Goal: Use online tool/utility: Utilize a website feature to perform a specific function

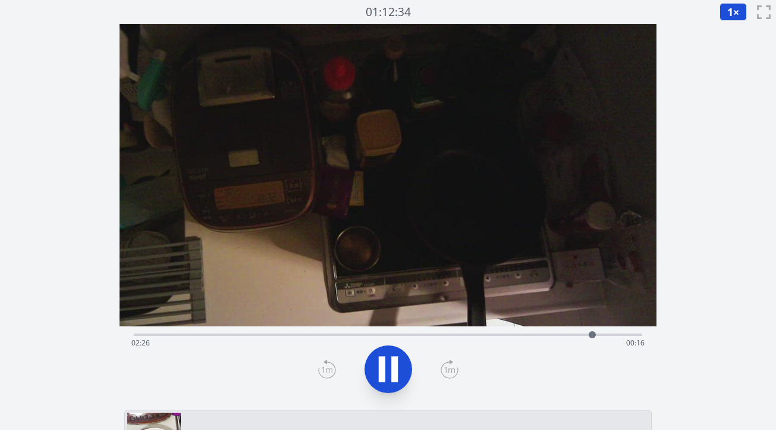
click at [211, 333] on div "Time elapsed: 02:26 Time remaining: 00:16" at bounding box center [387, 342] width 513 height 19
click at [287, 332] on div "Time elapsed: 00:27 Time remaining: 02:16" at bounding box center [388, 333] width 509 height 14
click at [269, 331] on div "Time elapsed: 00:49 Time remaining: 01:53" at bounding box center [388, 333] width 509 height 14
click at [252, 335] on div "Time elapsed: 00:46 Time remaining: 01:57" at bounding box center [387, 342] width 513 height 19
click at [224, 335] on div "Time elapsed: 00:38 Time remaining: 02:05" at bounding box center [387, 342] width 513 height 19
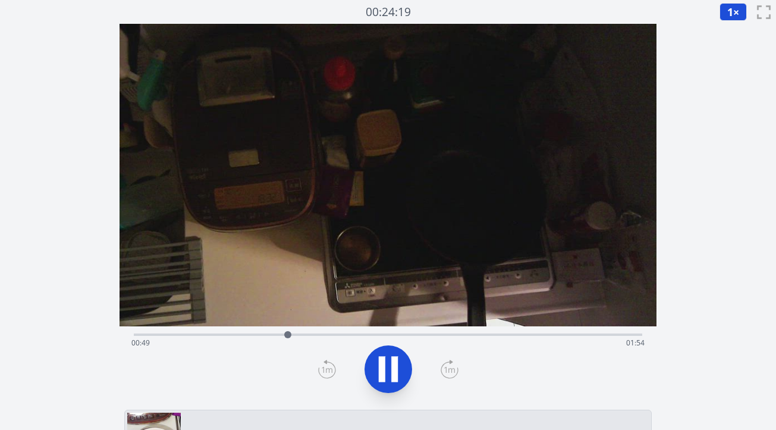
click at [448, 372] on icon at bounding box center [450, 368] width 18 height 19
click at [393, 368] on icon at bounding box center [394, 369] width 7 height 26
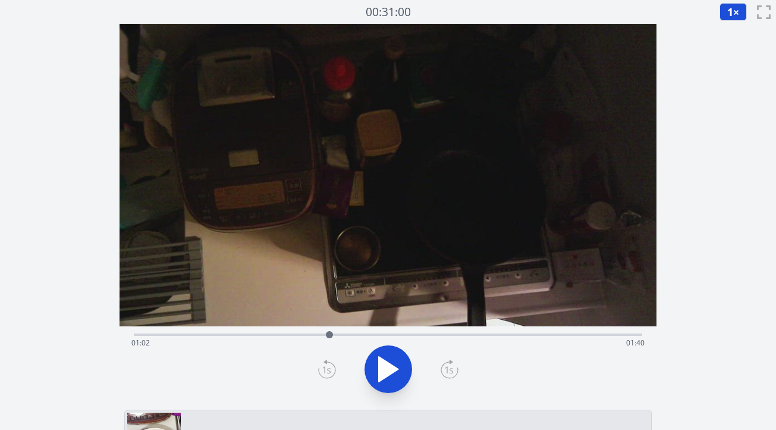
click at [327, 364] on icon at bounding box center [327, 368] width 18 height 19
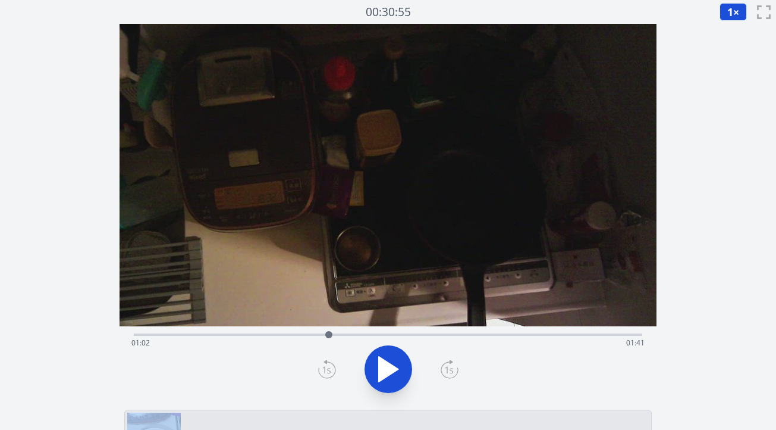
click at [327, 364] on icon at bounding box center [327, 368] width 18 height 19
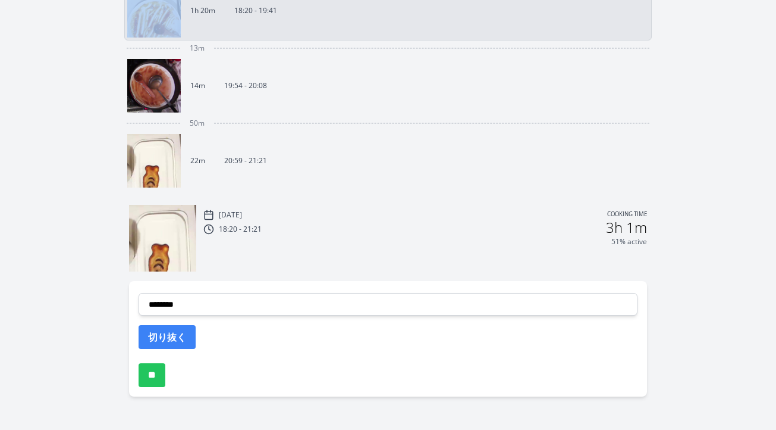
scroll to position [432, 0]
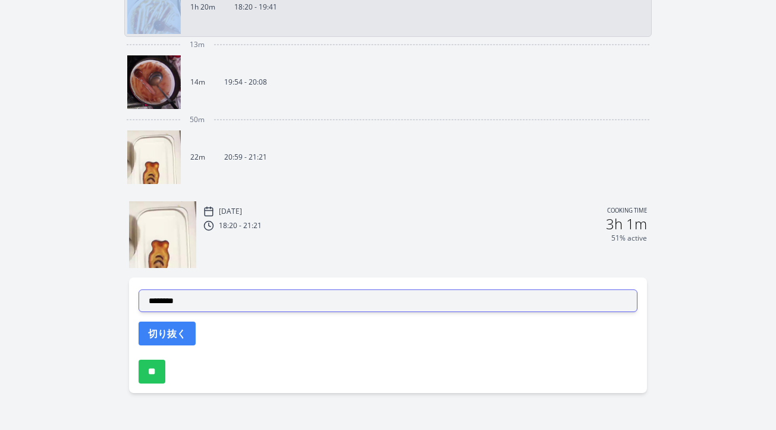
click at [390, 306] on select "**********" at bounding box center [388, 300] width 499 height 23
select select "**********"
click at [139, 289] on select "**********" at bounding box center [388, 300] width 499 height 23
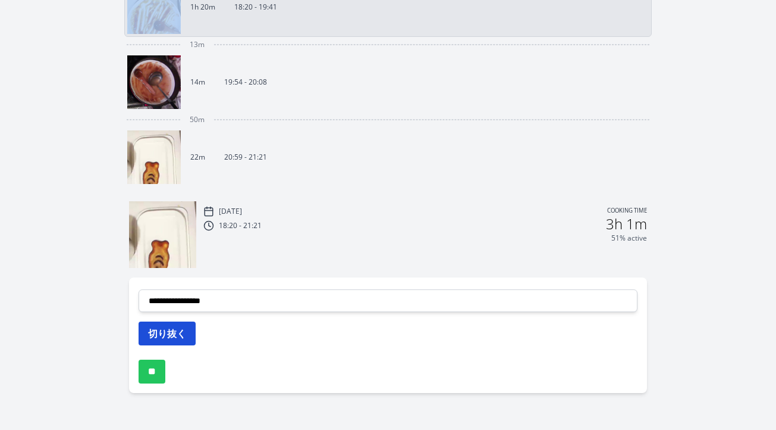
click at [181, 325] on button "切り抜く" at bounding box center [167, 333] width 57 height 24
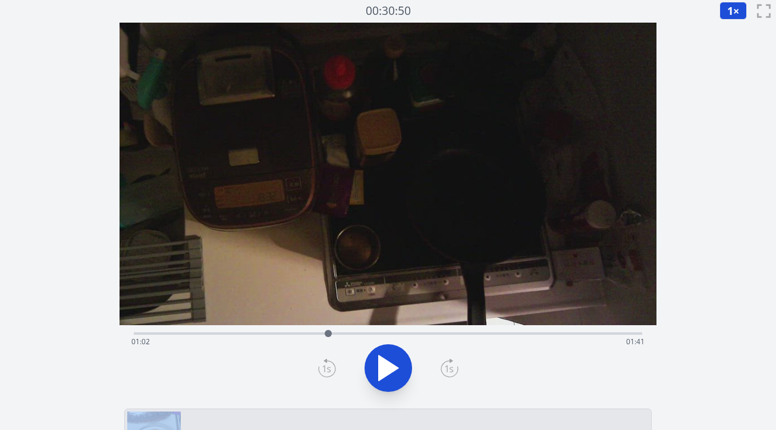
scroll to position [0, 0]
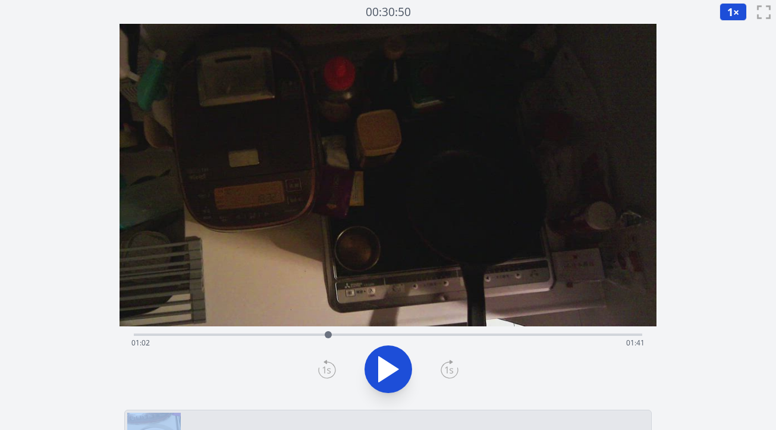
click at [394, 362] on icon at bounding box center [388, 368] width 33 height 33
click at [449, 373] on icon at bounding box center [450, 368] width 18 height 19
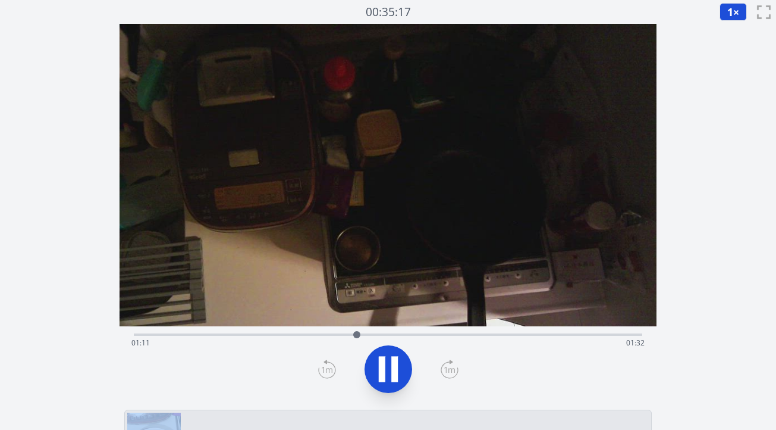
click at [449, 373] on icon at bounding box center [450, 368] width 18 height 19
click at [326, 364] on icon at bounding box center [327, 368] width 18 height 19
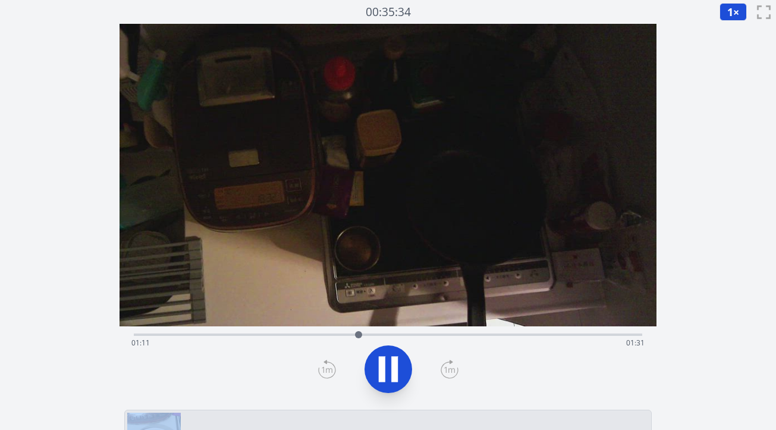
click at [385, 366] on icon at bounding box center [382, 369] width 7 height 26
click at [385, 366] on icon at bounding box center [389, 368] width 20 height 25
click at [385, 366] on icon at bounding box center [382, 369] width 7 height 26
click at [322, 361] on icon at bounding box center [327, 368] width 18 height 19
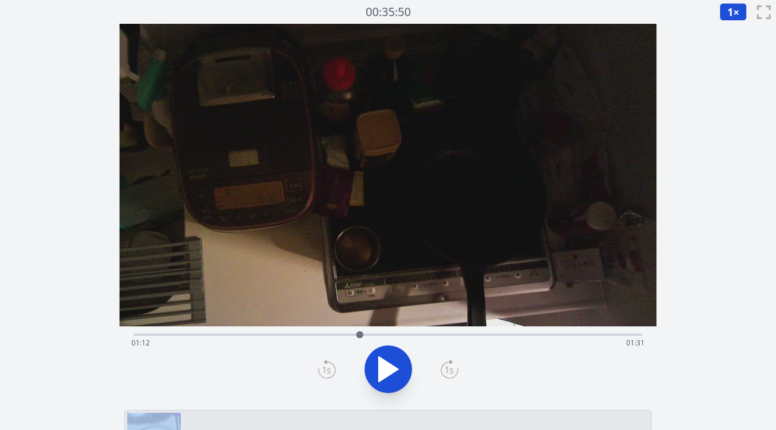
click at [322, 361] on icon at bounding box center [327, 368] width 18 height 19
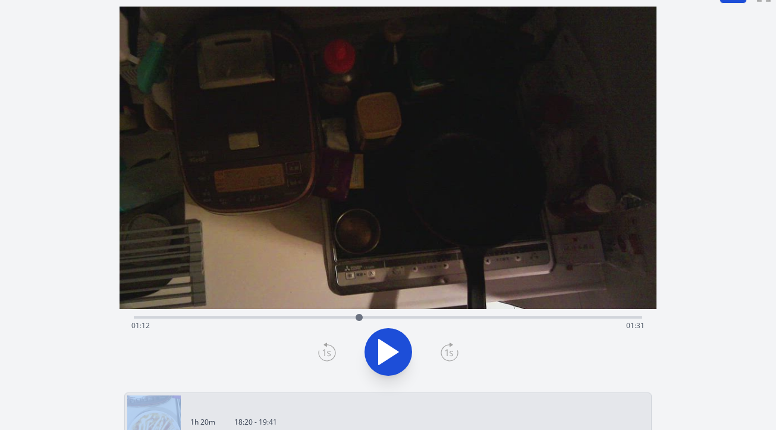
scroll to position [29, 0]
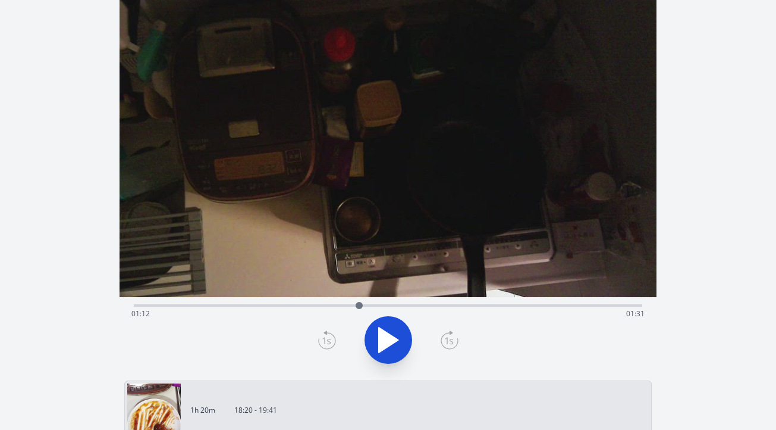
click at [327, 337] on icon at bounding box center [327, 339] width 18 height 19
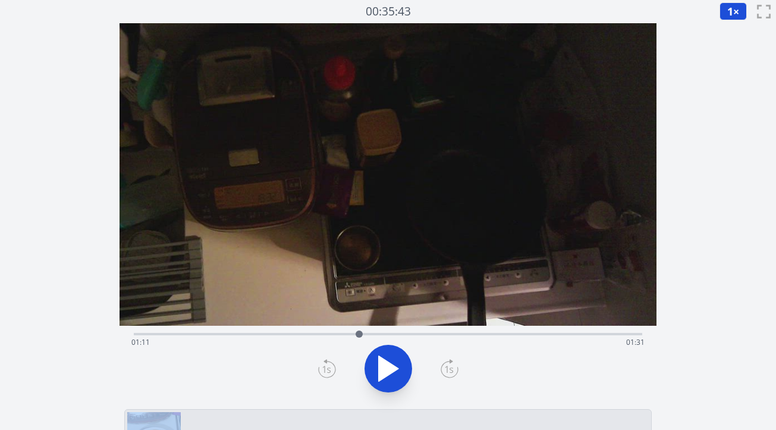
scroll to position [0, 0]
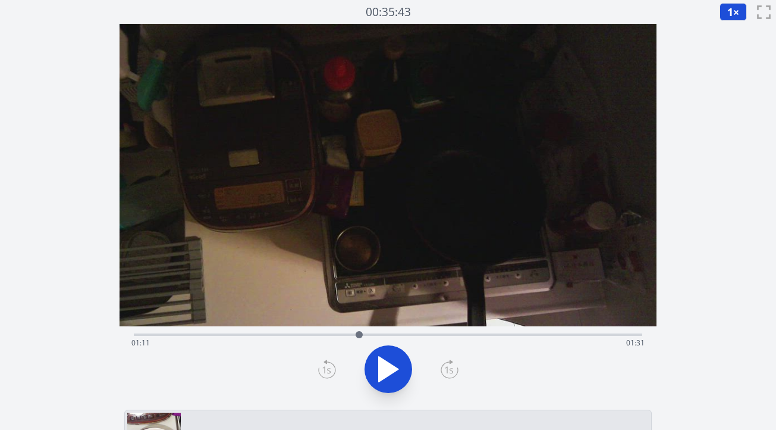
click at [324, 368] on icon at bounding box center [326, 369] width 8 height 7
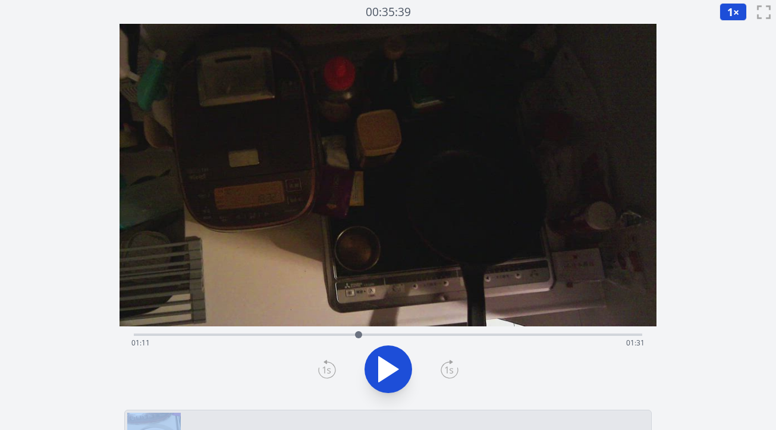
click at [324, 368] on icon at bounding box center [326, 369] width 8 height 7
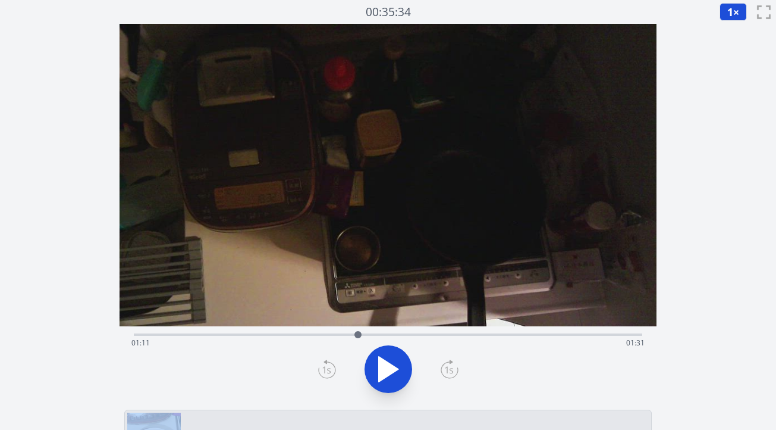
click at [324, 368] on icon at bounding box center [326, 369] width 8 height 7
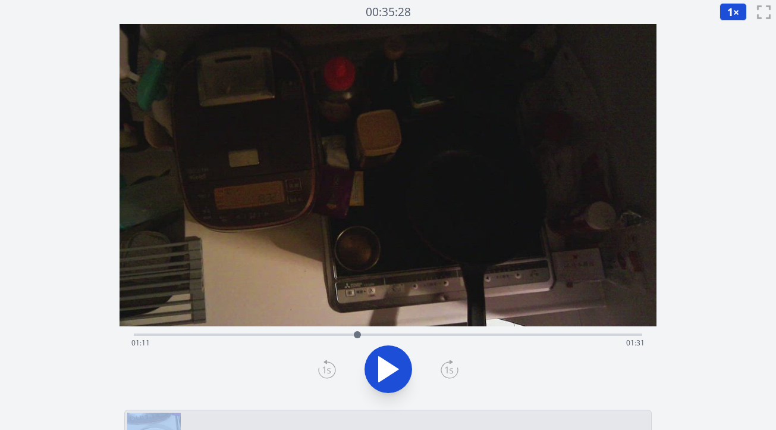
click at [324, 368] on icon at bounding box center [326, 369] width 8 height 7
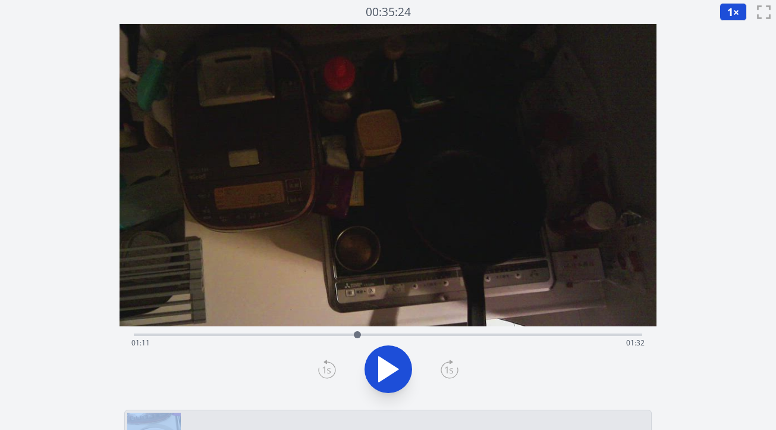
click at [324, 368] on icon at bounding box center [326, 369] width 8 height 7
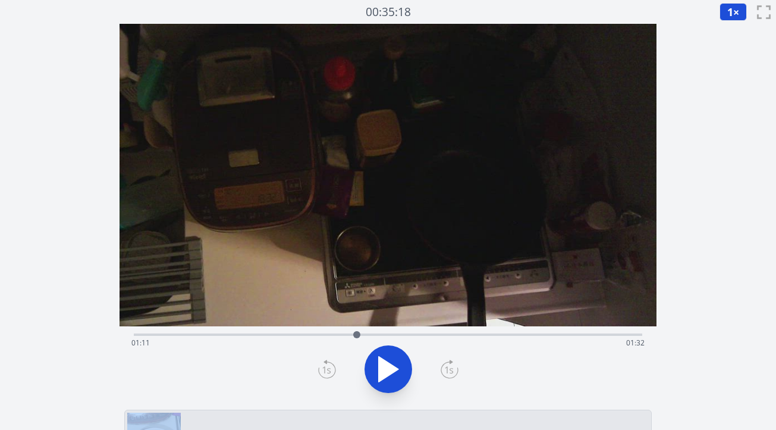
click at [324, 368] on icon at bounding box center [326, 369] width 8 height 7
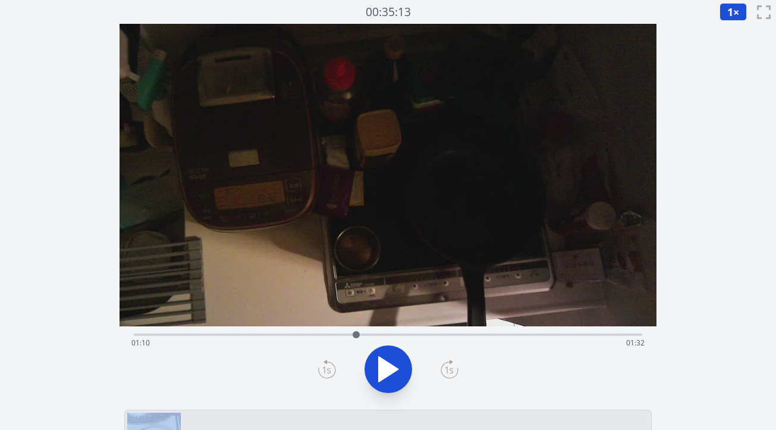
click at [324, 368] on icon at bounding box center [326, 369] width 8 height 7
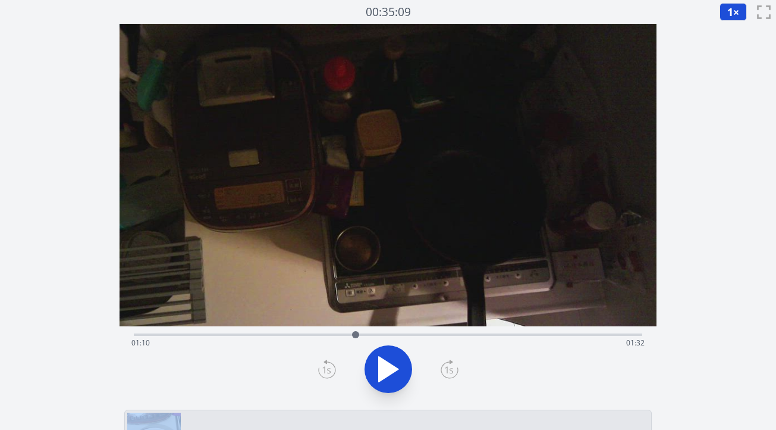
click at [324, 368] on icon at bounding box center [326, 369] width 8 height 7
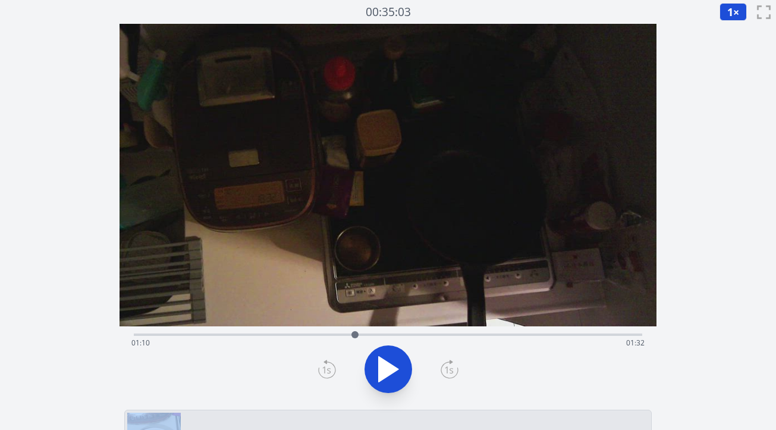
click at [324, 368] on icon at bounding box center [326, 369] width 8 height 7
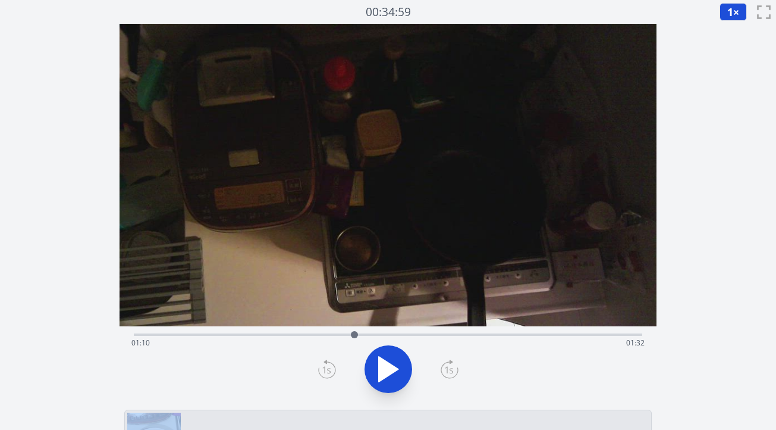
click at [324, 368] on icon at bounding box center [326, 369] width 8 height 7
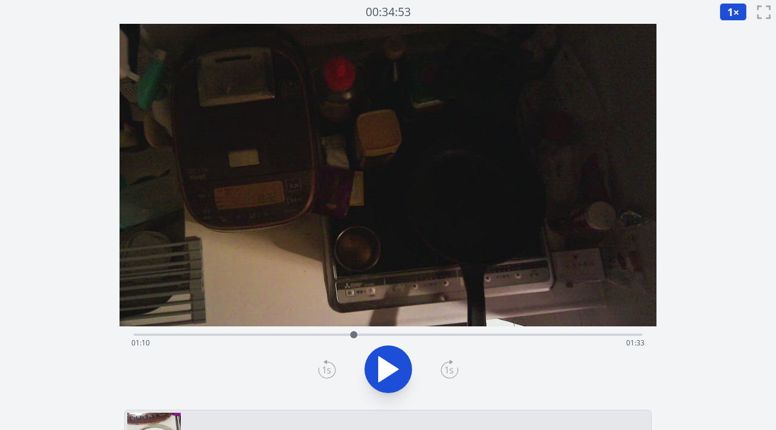
click at [324, 368] on icon at bounding box center [326, 369] width 8 height 7
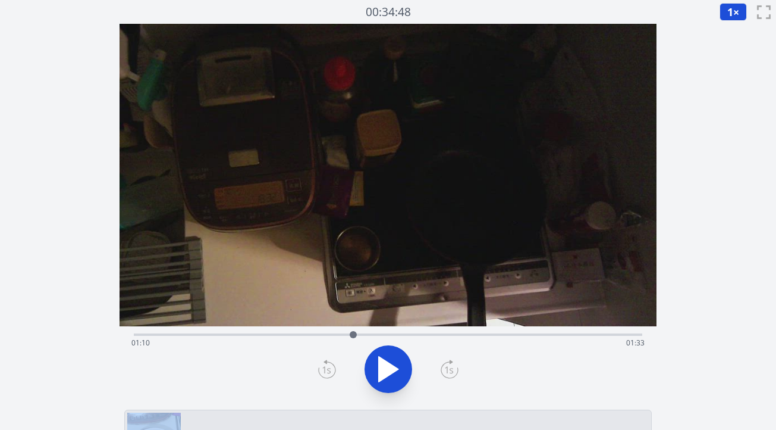
click at [324, 368] on icon at bounding box center [326, 369] width 8 height 7
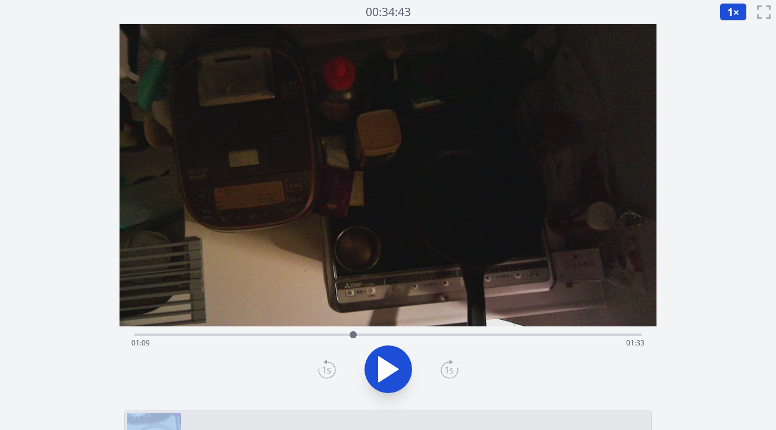
click at [324, 368] on icon at bounding box center [326, 369] width 8 height 7
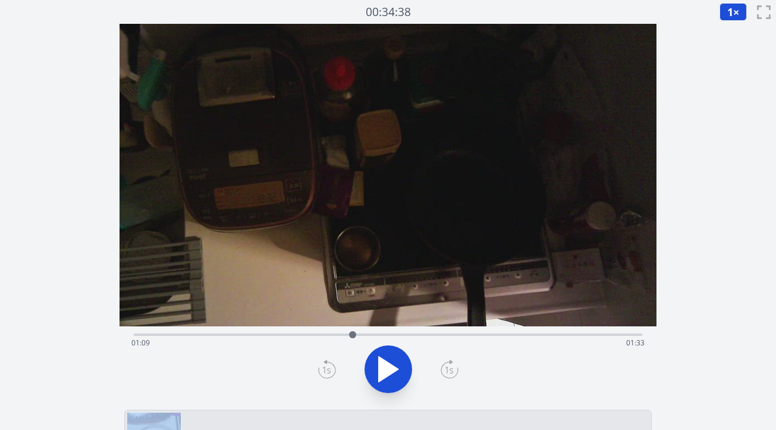
click at [324, 368] on icon at bounding box center [326, 369] width 8 height 7
click at [346, 331] on div at bounding box center [346, 334] width 18 height 18
click at [339, 333] on div at bounding box center [346, 334] width 18 height 18
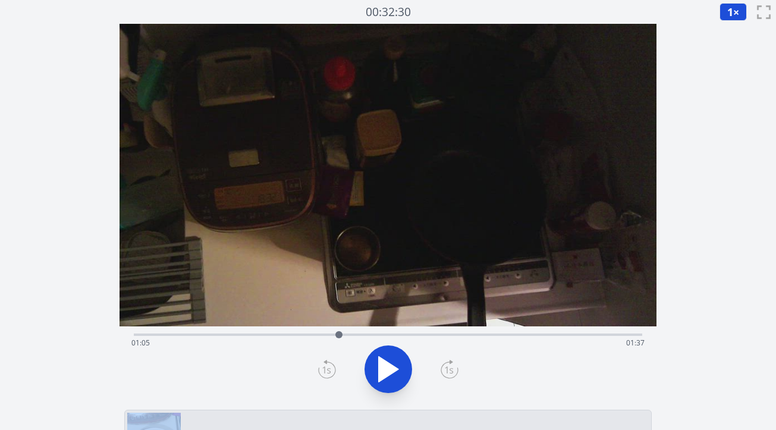
click at [379, 358] on icon at bounding box center [389, 368] width 20 height 25
click at [381, 359] on icon at bounding box center [382, 369] width 7 height 26
click at [327, 369] on icon at bounding box center [326, 369] width 8 height 7
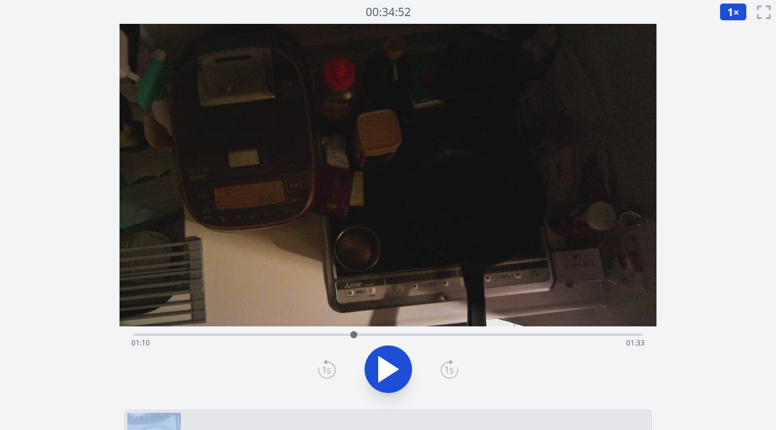
click at [327, 369] on icon at bounding box center [326, 369] width 8 height 7
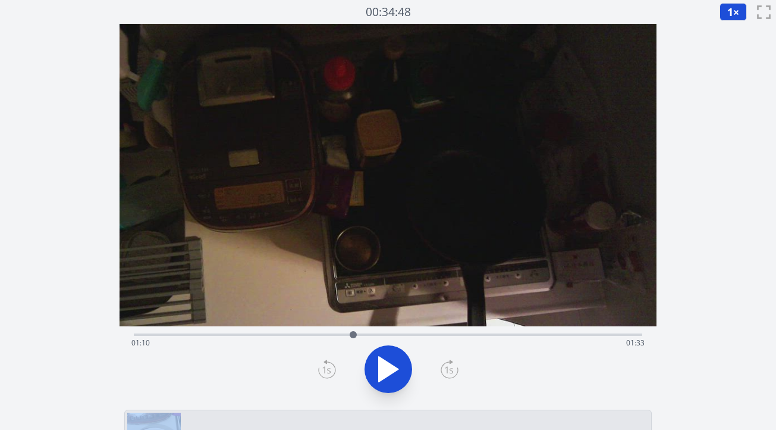
click at [327, 369] on icon at bounding box center [326, 369] width 8 height 7
click at [391, 368] on icon at bounding box center [389, 368] width 20 height 25
click at [391, 368] on icon at bounding box center [394, 369] width 7 height 26
click at [327, 371] on icon at bounding box center [327, 368] width 18 height 19
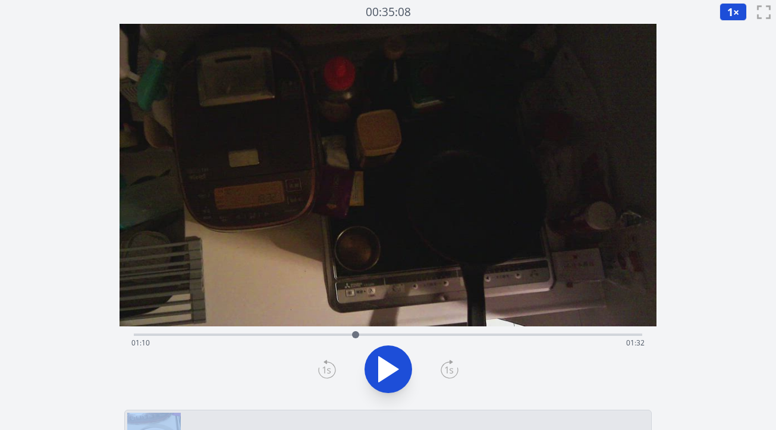
click at [327, 371] on icon at bounding box center [327, 368] width 18 height 19
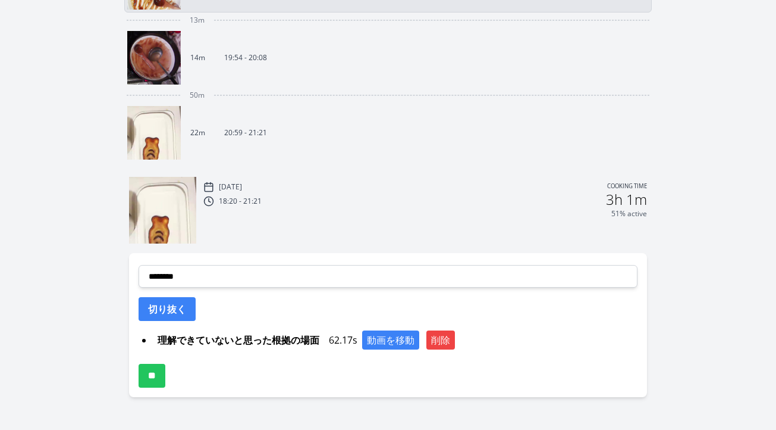
scroll to position [460, 0]
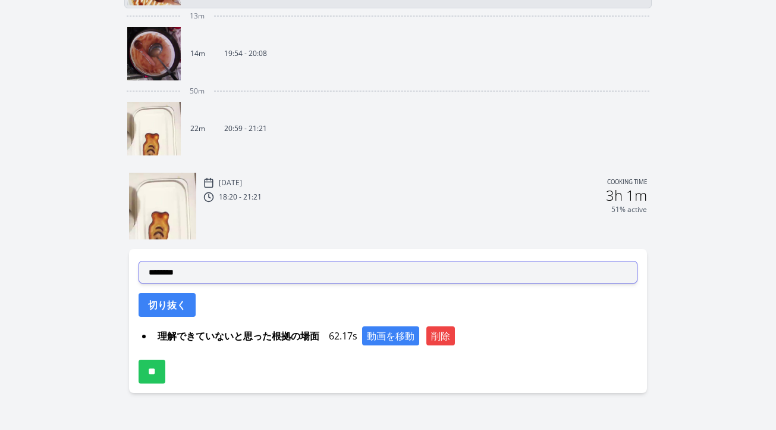
click at [375, 278] on select "**********" at bounding box center [388, 272] width 499 height 23
select select "**********"
click at [139, 261] on select "**********" at bounding box center [388, 272] width 499 height 23
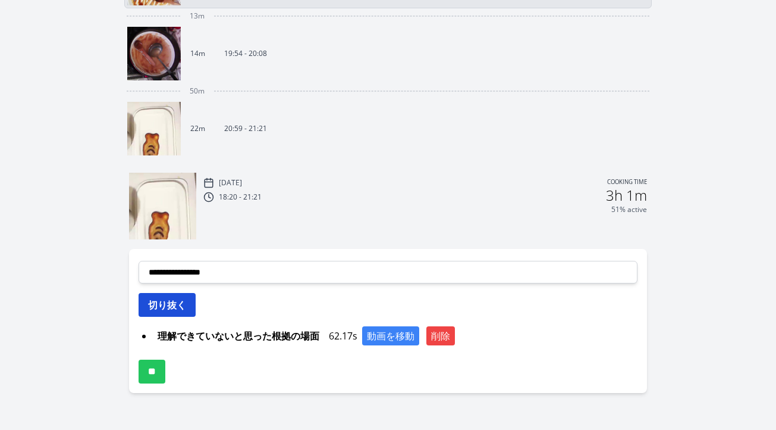
click at [181, 306] on button "切り抜く" at bounding box center [167, 305] width 57 height 24
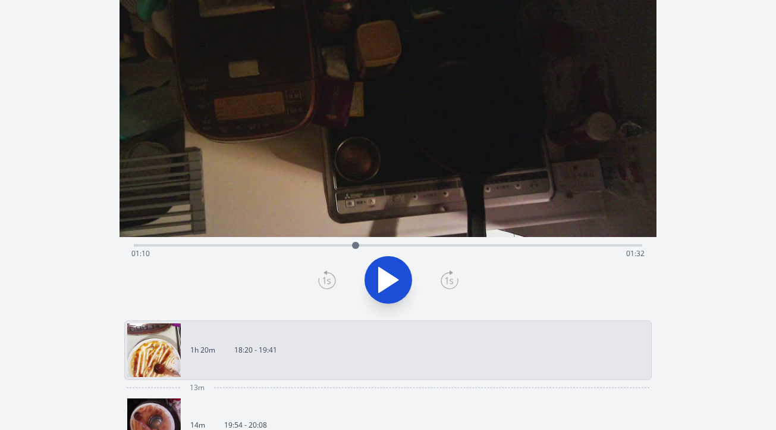
scroll to position [55, 0]
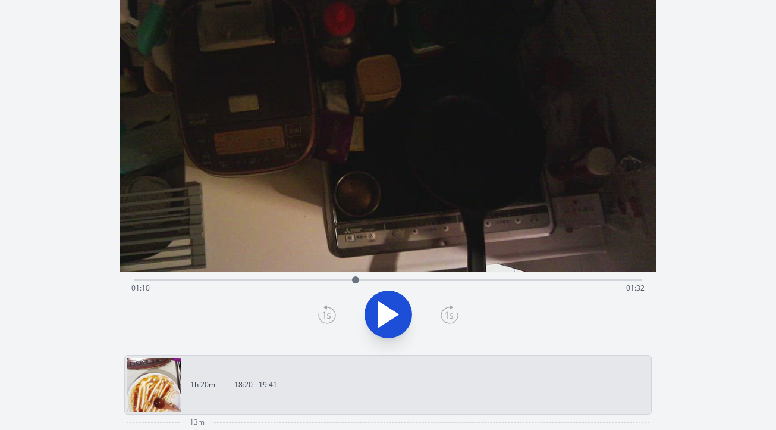
click at [325, 278] on div "Time elapsed: 01:10 Time remaining: 01:32" at bounding box center [387, 287] width 513 height 19
click at [382, 303] on icon at bounding box center [388, 313] width 33 height 33
click at [383, 305] on icon at bounding box center [382, 314] width 7 height 26
click at [327, 312] on icon at bounding box center [327, 314] width 18 height 19
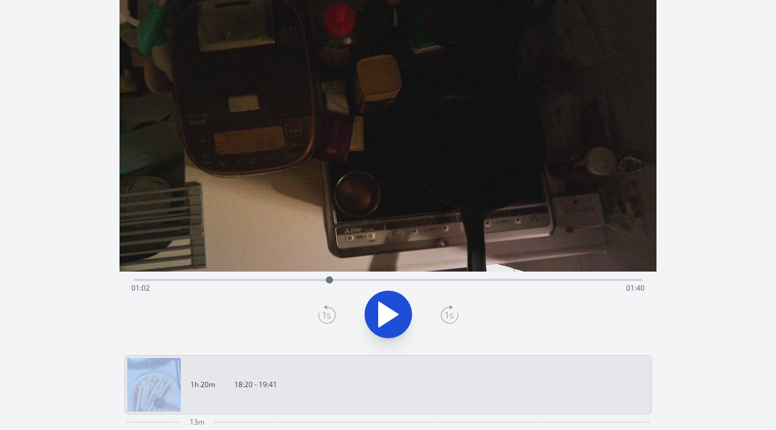
click at [327, 312] on icon at bounding box center [327, 314] width 18 height 19
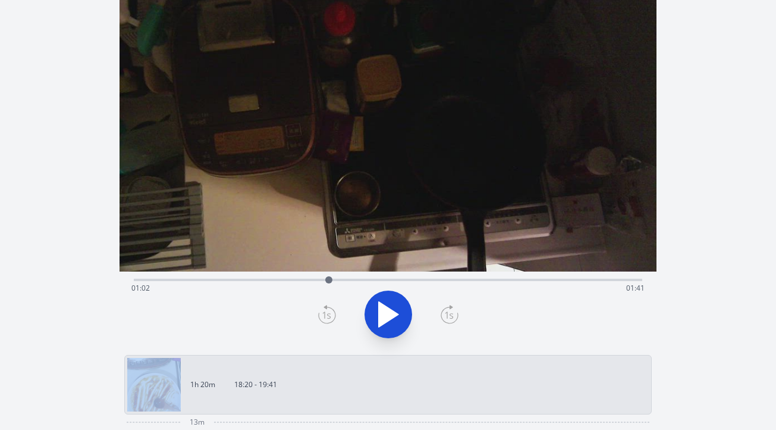
click at [327, 312] on icon at bounding box center [327, 314] width 18 height 19
click at [329, 314] on icon at bounding box center [327, 314] width 18 height 19
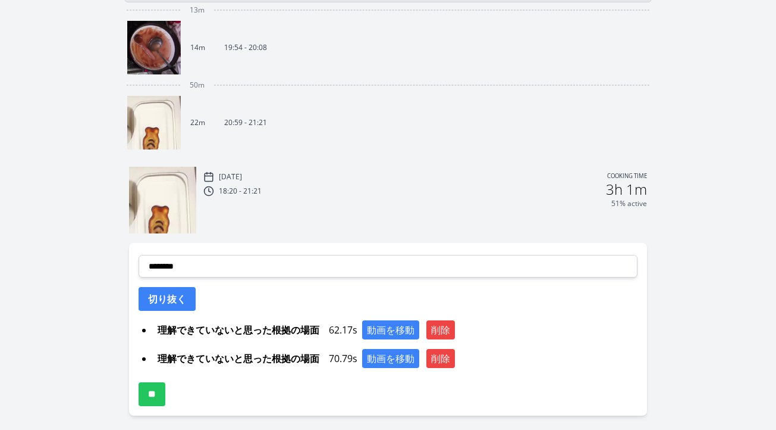
scroll to position [489, 0]
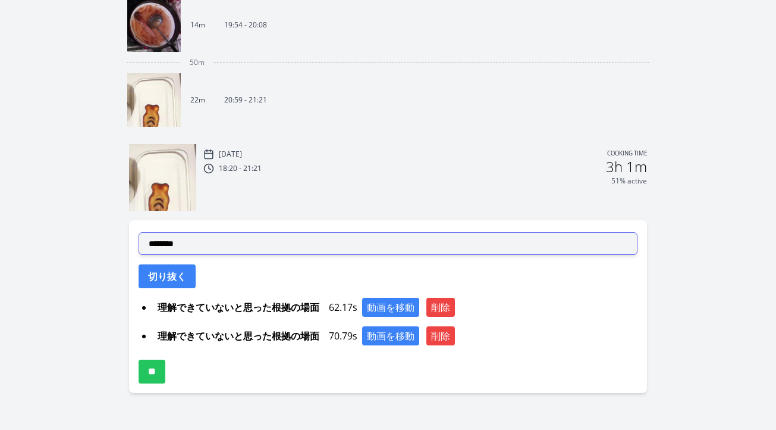
click at [332, 242] on select "**********" at bounding box center [388, 243] width 499 height 23
select select "**********"
click at [139, 232] on select "**********" at bounding box center [388, 243] width 499 height 23
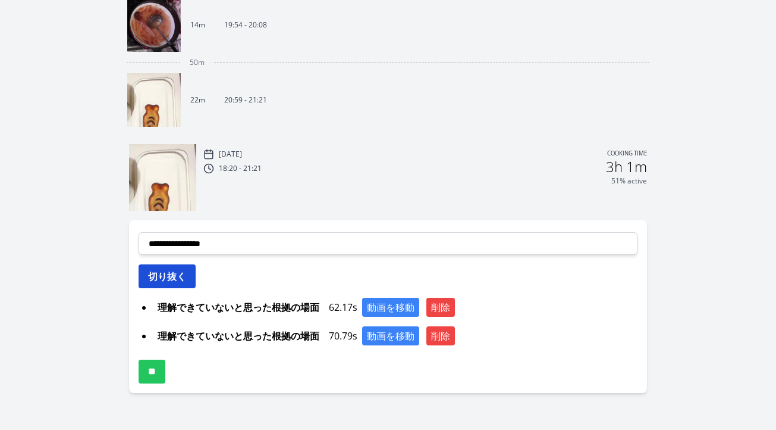
click at [186, 278] on button "切り抜く" at bounding box center [167, 276] width 57 height 24
select select
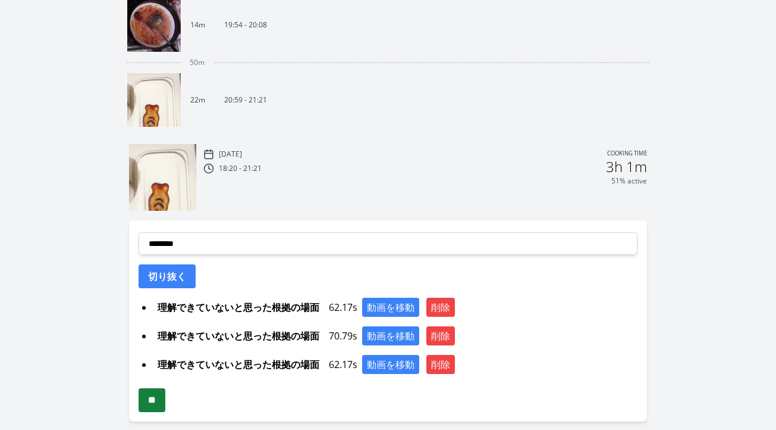
click at [164, 399] on input "**" at bounding box center [152, 400] width 27 height 24
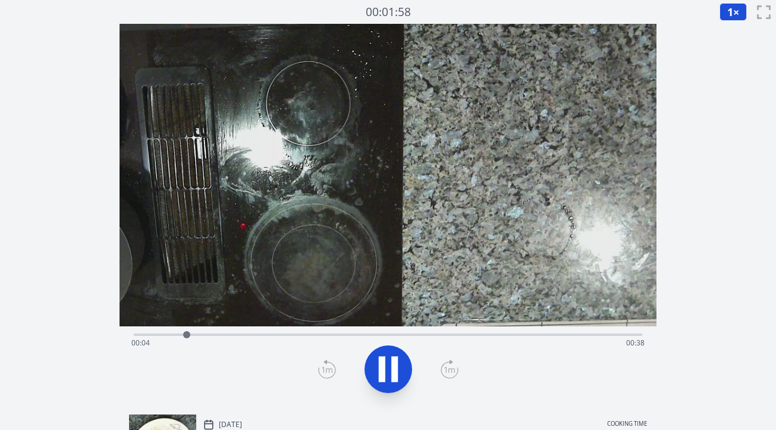
click at [293, 334] on div "Time elapsed: 00:04 Time remaining: 00:38" at bounding box center [387, 342] width 513 height 19
click at [384, 363] on icon at bounding box center [382, 369] width 7 height 26
click at [324, 373] on icon at bounding box center [327, 368] width 18 height 19
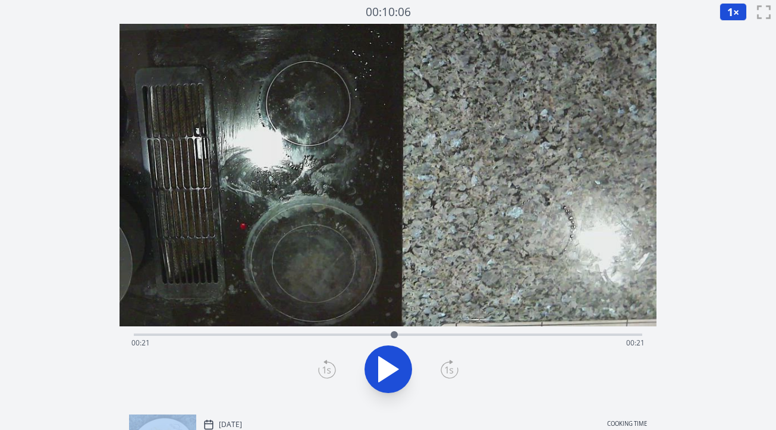
click at [324, 373] on icon at bounding box center [327, 368] width 18 height 19
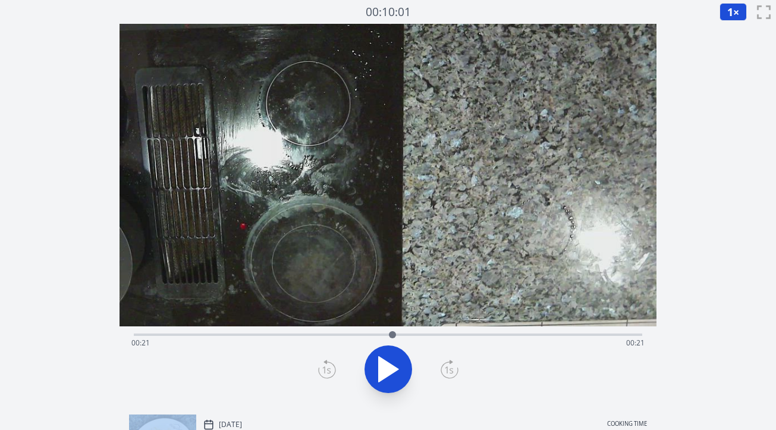
click at [324, 373] on icon at bounding box center [327, 368] width 18 height 19
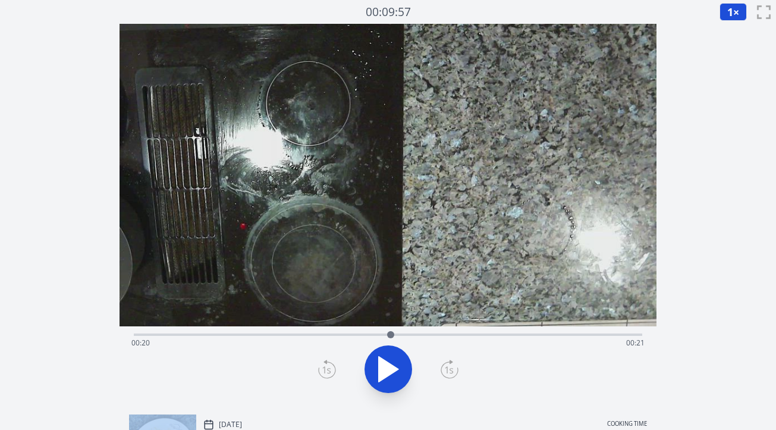
click at [324, 373] on icon at bounding box center [327, 368] width 18 height 19
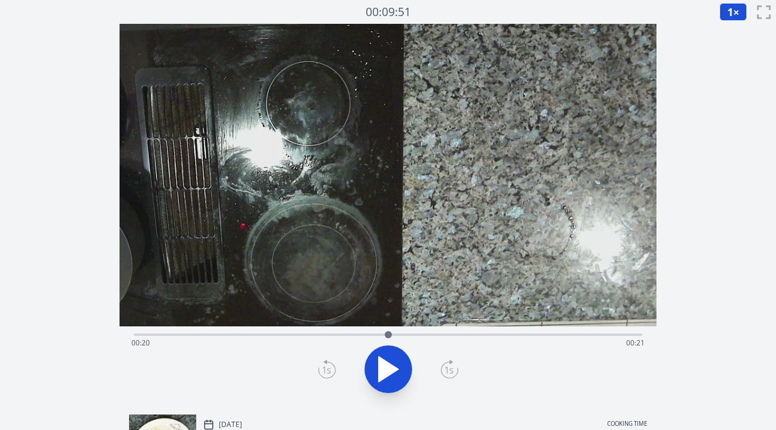
click at [324, 373] on icon at bounding box center [327, 368] width 18 height 19
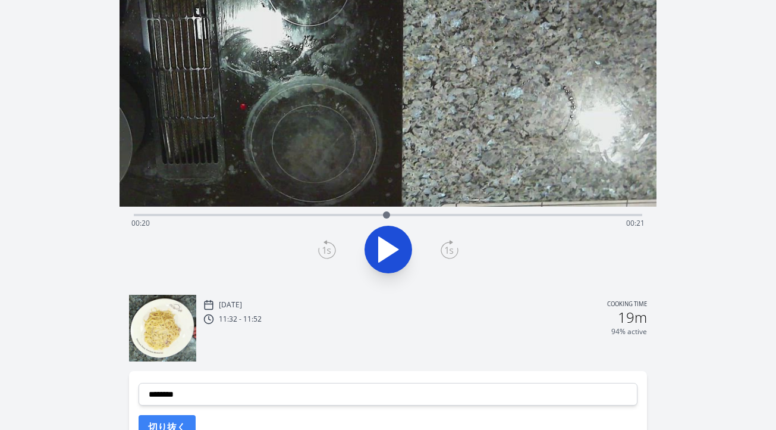
scroll to position [213, 0]
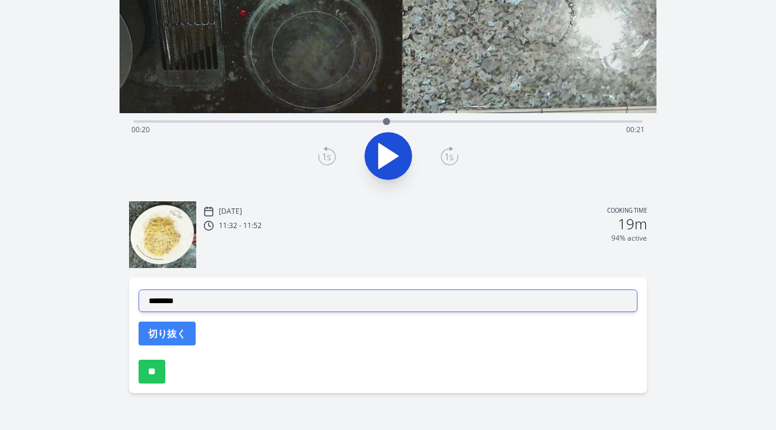
click at [271, 302] on select "**********" at bounding box center [388, 300] width 499 height 23
select select "**********"
click at [139, 289] on select "**********" at bounding box center [388, 300] width 499 height 23
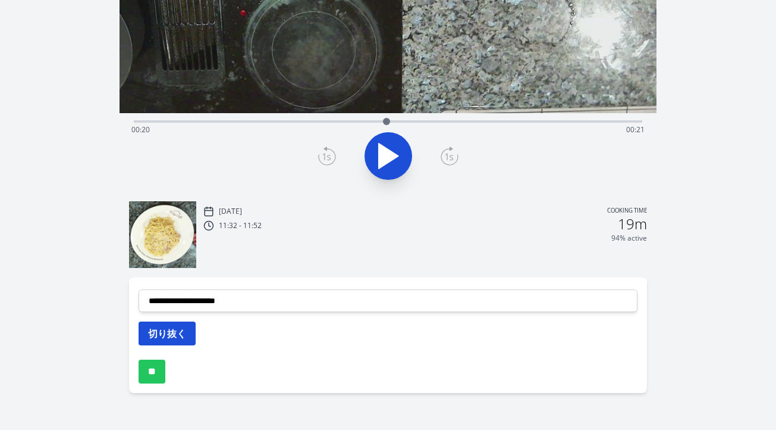
click at [173, 335] on button "切り抜く" at bounding box center [167, 333] width 57 height 24
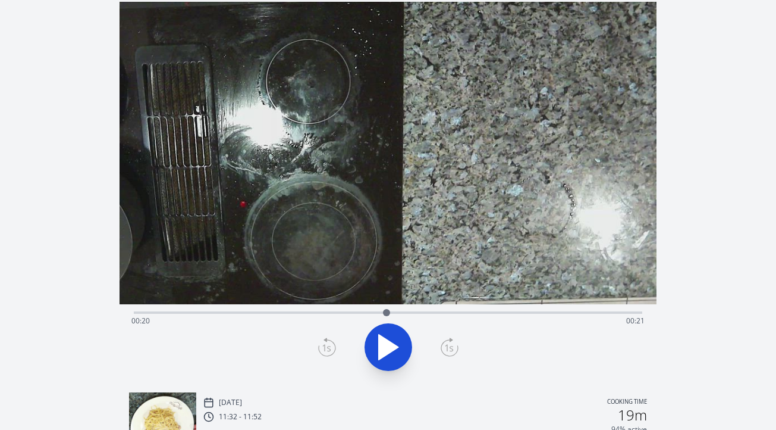
scroll to position [0, 0]
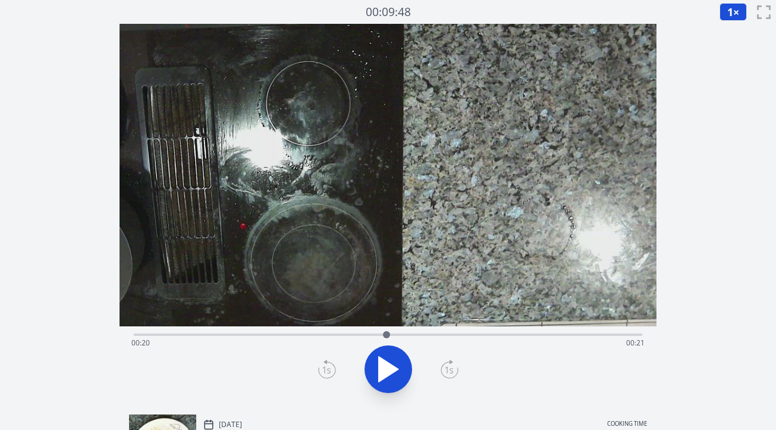
click at [387, 365] on icon at bounding box center [389, 368] width 20 height 25
click at [387, 365] on icon at bounding box center [388, 368] width 33 height 33
click at [330, 365] on icon at bounding box center [327, 368] width 18 height 19
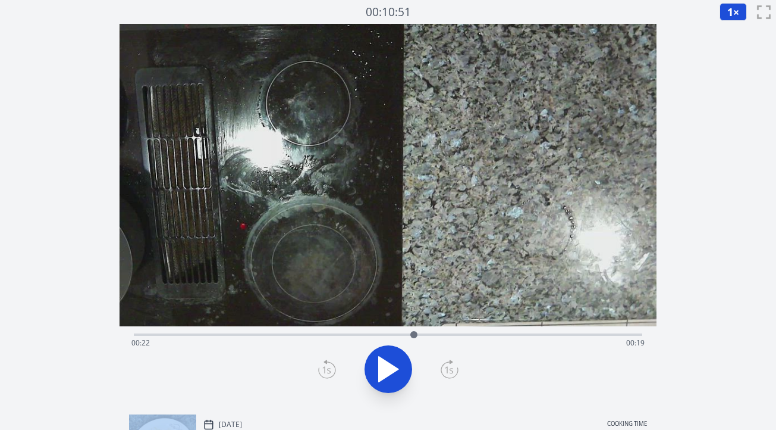
click at [330, 365] on icon at bounding box center [327, 368] width 18 height 19
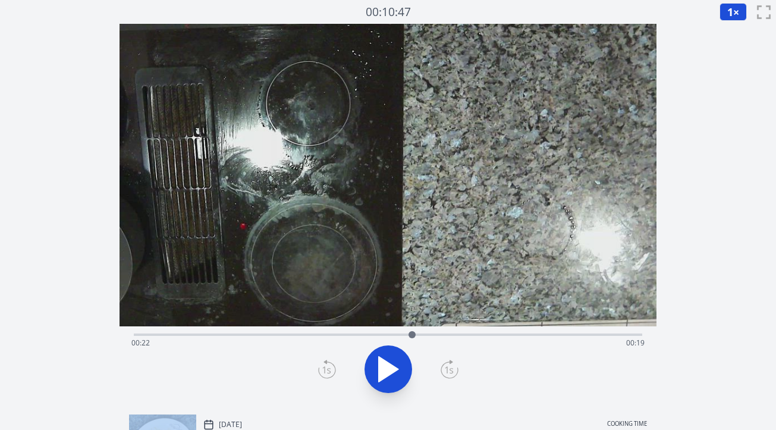
click at [330, 365] on icon at bounding box center [327, 368] width 18 height 19
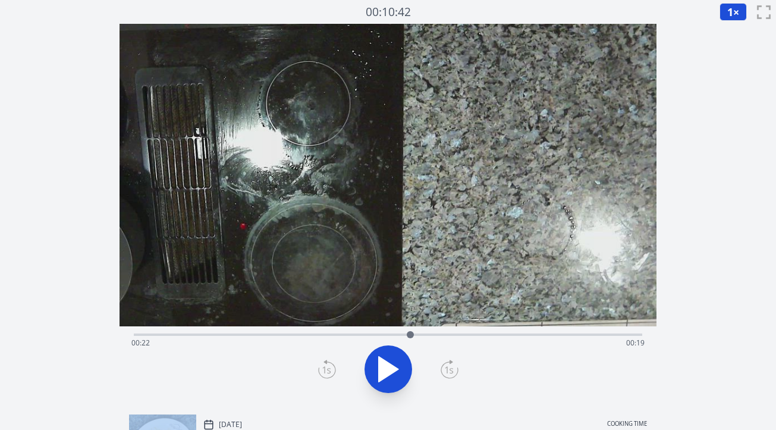
click at [330, 365] on icon at bounding box center [327, 368] width 18 height 19
click at [447, 370] on icon at bounding box center [450, 368] width 18 height 19
click at [315, 372] on div at bounding box center [388, 368] width 523 height 57
click at [324, 372] on icon at bounding box center [327, 368] width 18 height 19
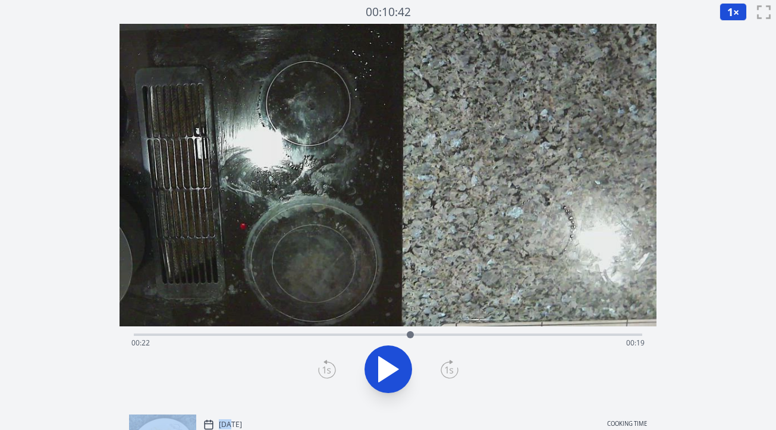
click at [324, 372] on icon at bounding box center [327, 368] width 18 height 19
click at [445, 370] on icon at bounding box center [450, 368] width 18 height 19
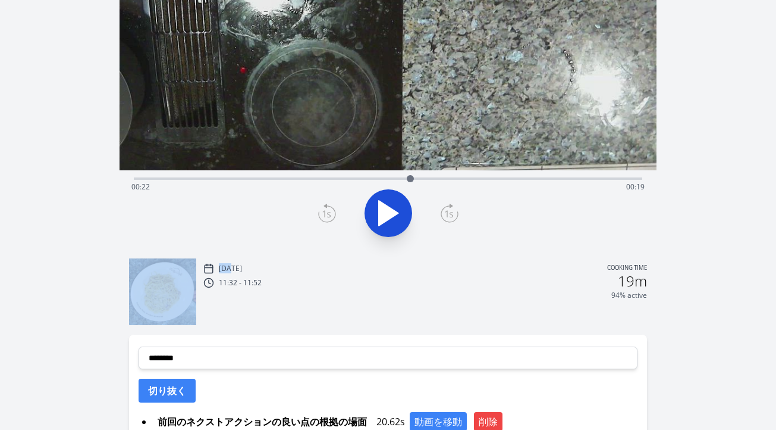
scroll to position [242, 0]
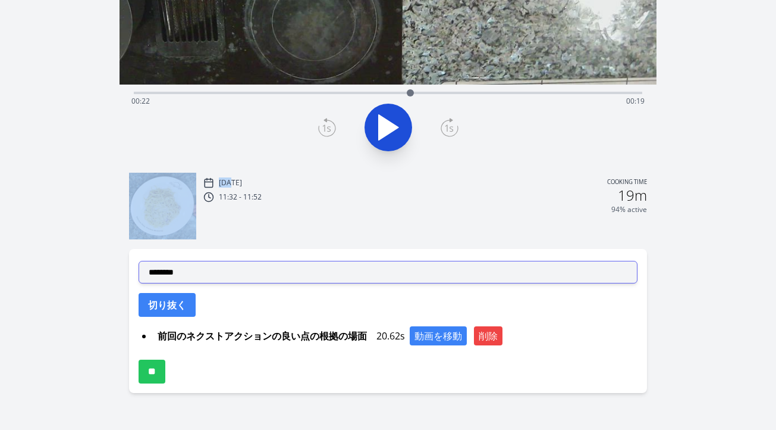
click at [339, 274] on select "**********" at bounding box center [388, 272] width 499 height 23
select select "**********"
click at [139, 261] on select "**********" at bounding box center [388, 272] width 499 height 23
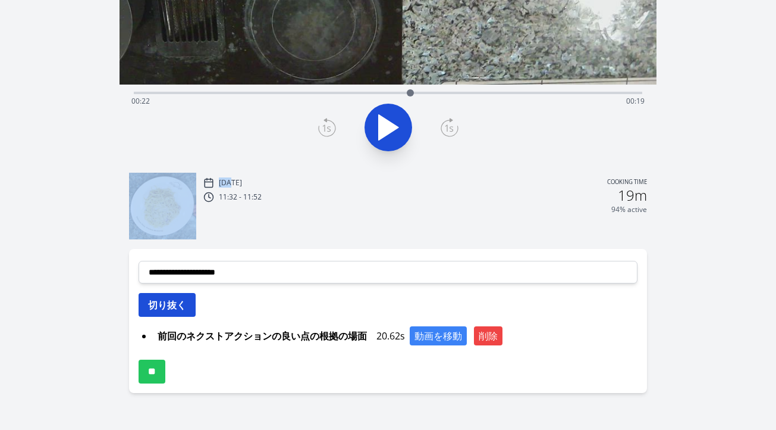
click at [175, 308] on button "切り抜く" at bounding box center [167, 305] width 57 height 24
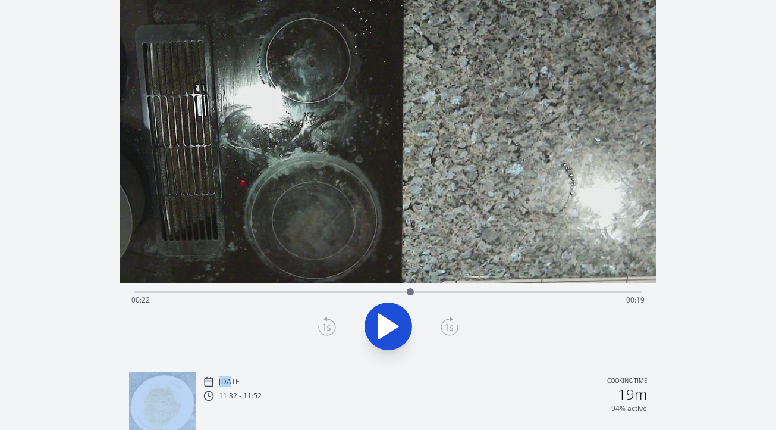
scroll to position [30, 0]
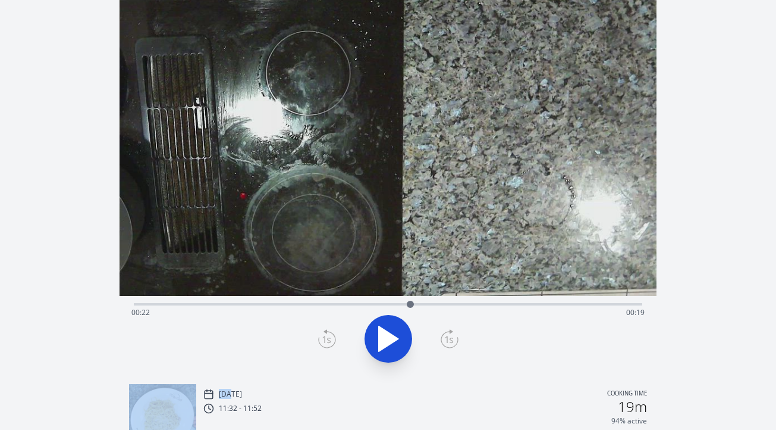
click at [394, 337] on icon at bounding box center [389, 338] width 20 height 25
click at [394, 337] on icon at bounding box center [394, 338] width 7 height 26
click at [730, 263] on div "Discard Recording? You will not be able to recover this once discarded. Cancel …" at bounding box center [388, 320] width 776 height 700
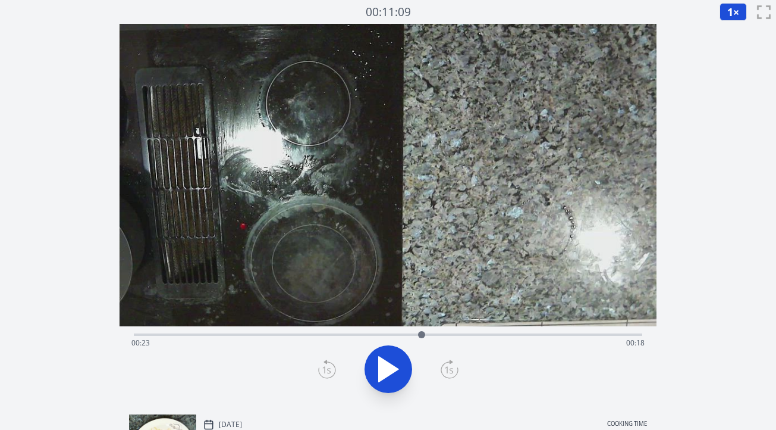
click at [391, 368] on icon at bounding box center [389, 368] width 20 height 25
click at [391, 368] on icon at bounding box center [388, 368] width 33 height 33
click at [328, 368] on icon at bounding box center [326, 369] width 8 height 7
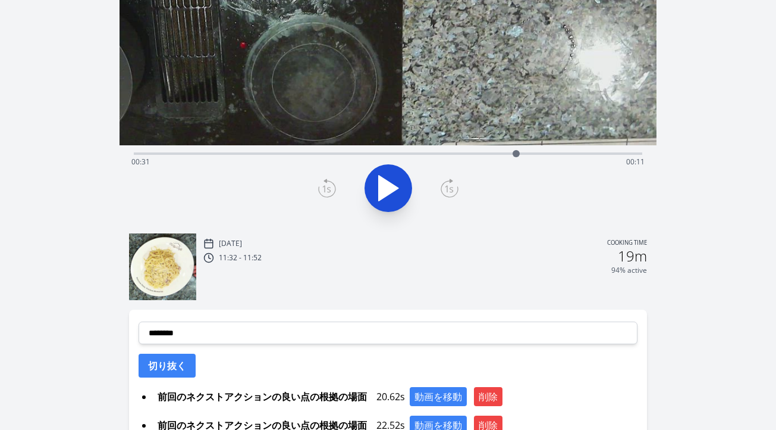
scroll to position [270, 0]
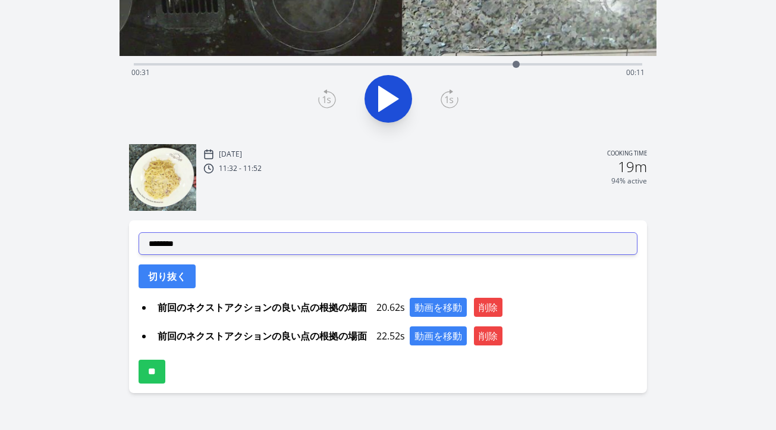
click at [517, 244] on select "**********" at bounding box center [388, 243] width 499 height 23
select select "**********"
click at [139, 232] on select "**********" at bounding box center [388, 243] width 499 height 23
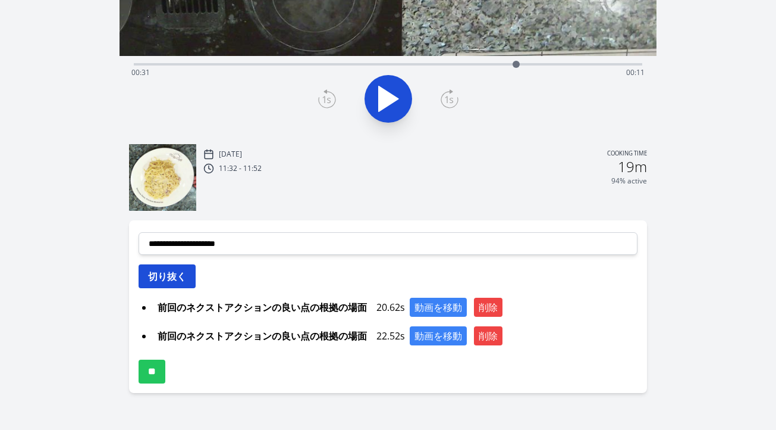
click at [182, 281] on button "切り抜く" at bounding box center [167, 276] width 57 height 24
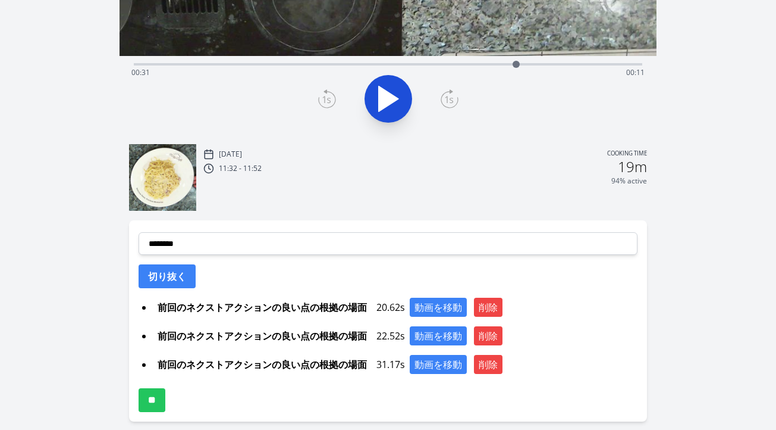
click at [706, 284] on div "Discard Recording? You will not be able to recover this once discarded. Cancel …" at bounding box center [388, 94] width 776 height 728
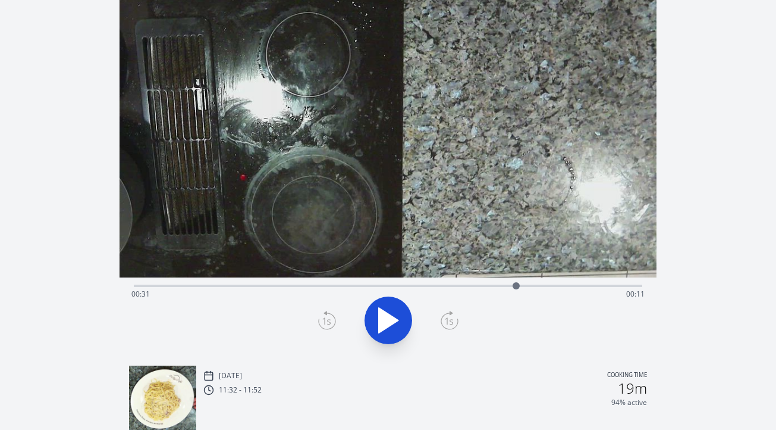
scroll to position [45, 0]
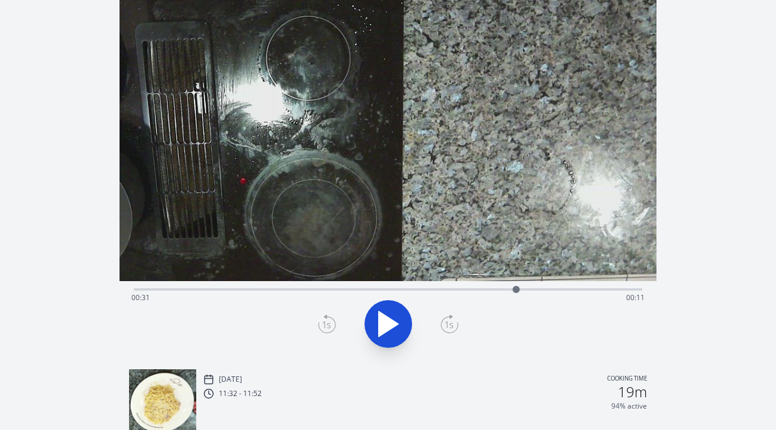
click at [424, 286] on div "Time elapsed: 00:31 Time remaining: 00:11" at bounding box center [388, 288] width 509 height 14
click at [397, 284] on div "Time elapsed: 00:23 Time remaining: 00:18" at bounding box center [388, 288] width 509 height 14
click at [391, 323] on icon at bounding box center [389, 323] width 20 height 25
click at [391, 323] on icon at bounding box center [394, 324] width 7 height 26
click at [325, 321] on icon at bounding box center [327, 323] width 18 height 19
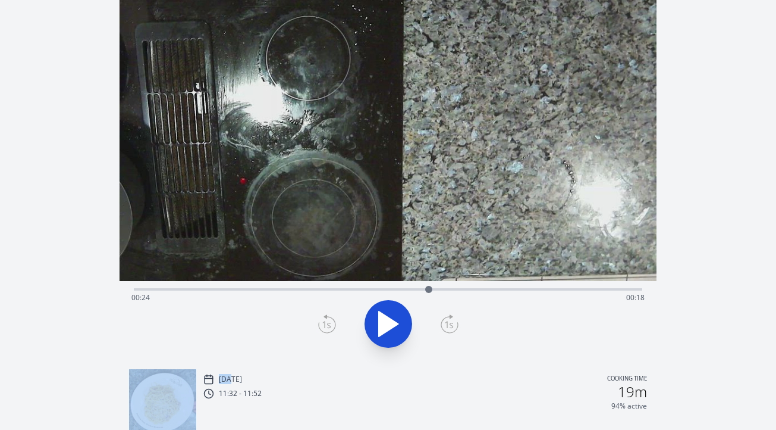
click at [325, 321] on icon at bounding box center [327, 323] width 18 height 19
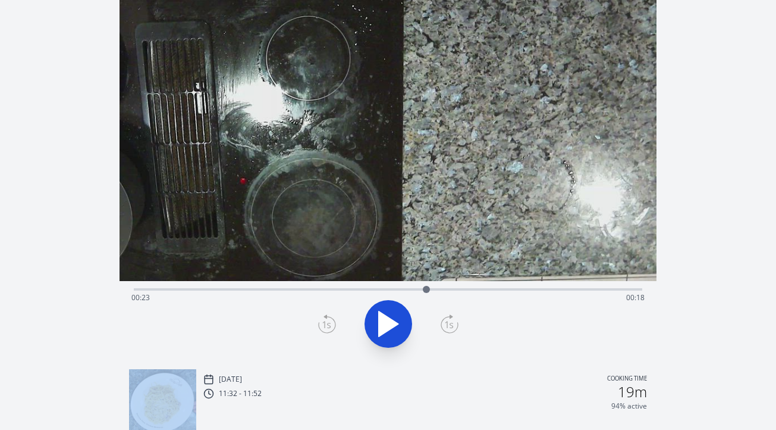
click at [325, 321] on icon at bounding box center [327, 323] width 18 height 19
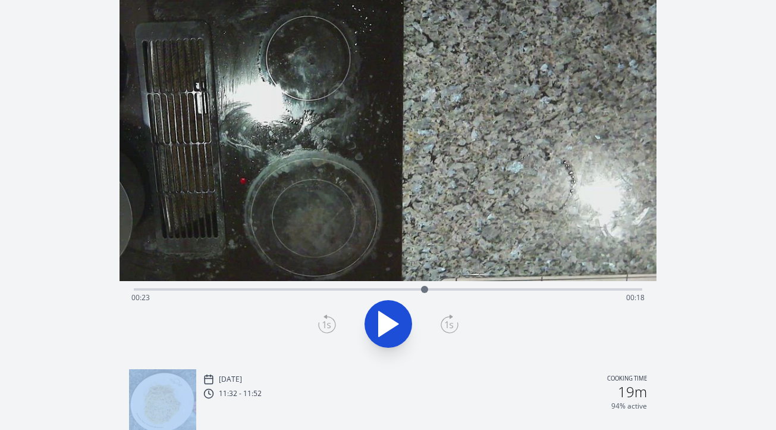
click at [325, 321] on icon at bounding box center [327, 323] width 18 height 19
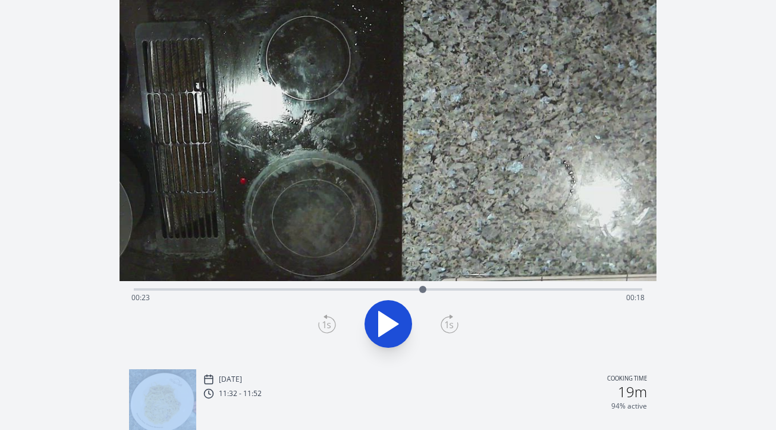
click at [325, 321] on icon at bounding box center [327, 323] width 18 height 19
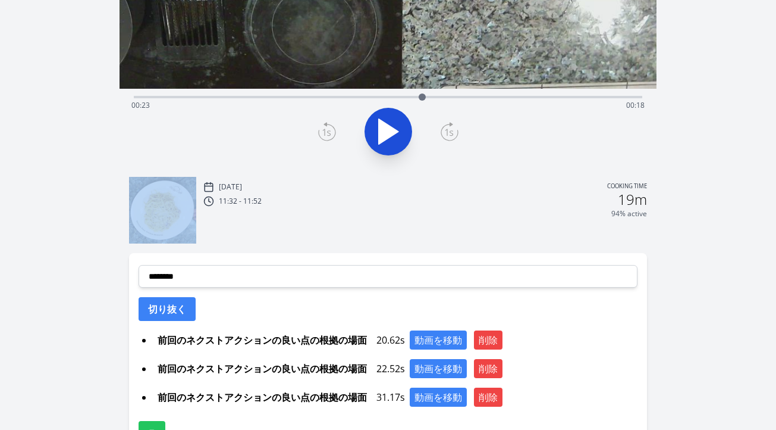
scroll to position [299, 0]
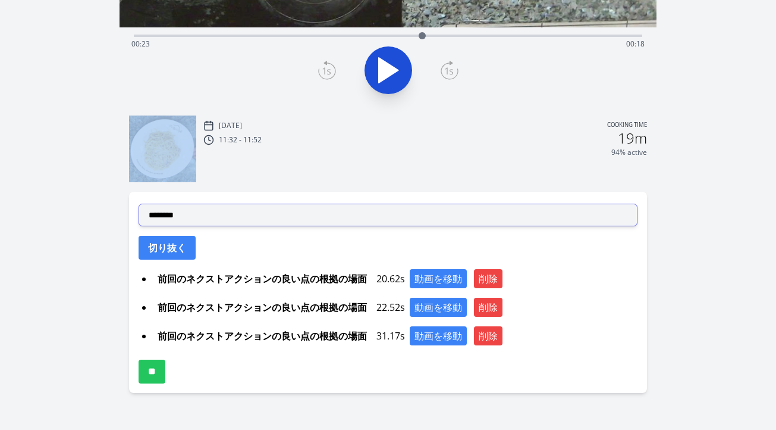
click at [449, 218] on select "**********" at bounding box center [388, 214] width 499 height 23
select select "**********"
click at [139, 203] on select "**********" at bounding box center [388, 214] width 499 height 23
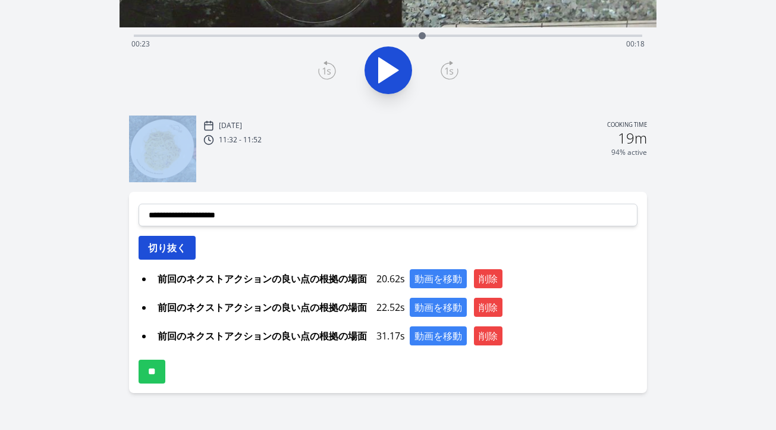
click at [183, 252] on button "切り抜く" at bounding box center [167, 248] width 57 height 24
select select
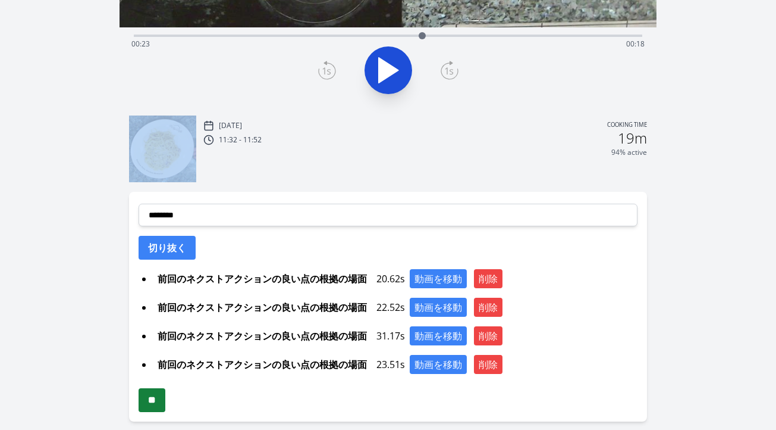
click at [161, 405] on input "**" at bounding box center [152, 400] width 27 height 24
